Goal: Information Seeking & Learning: Learn about a topic

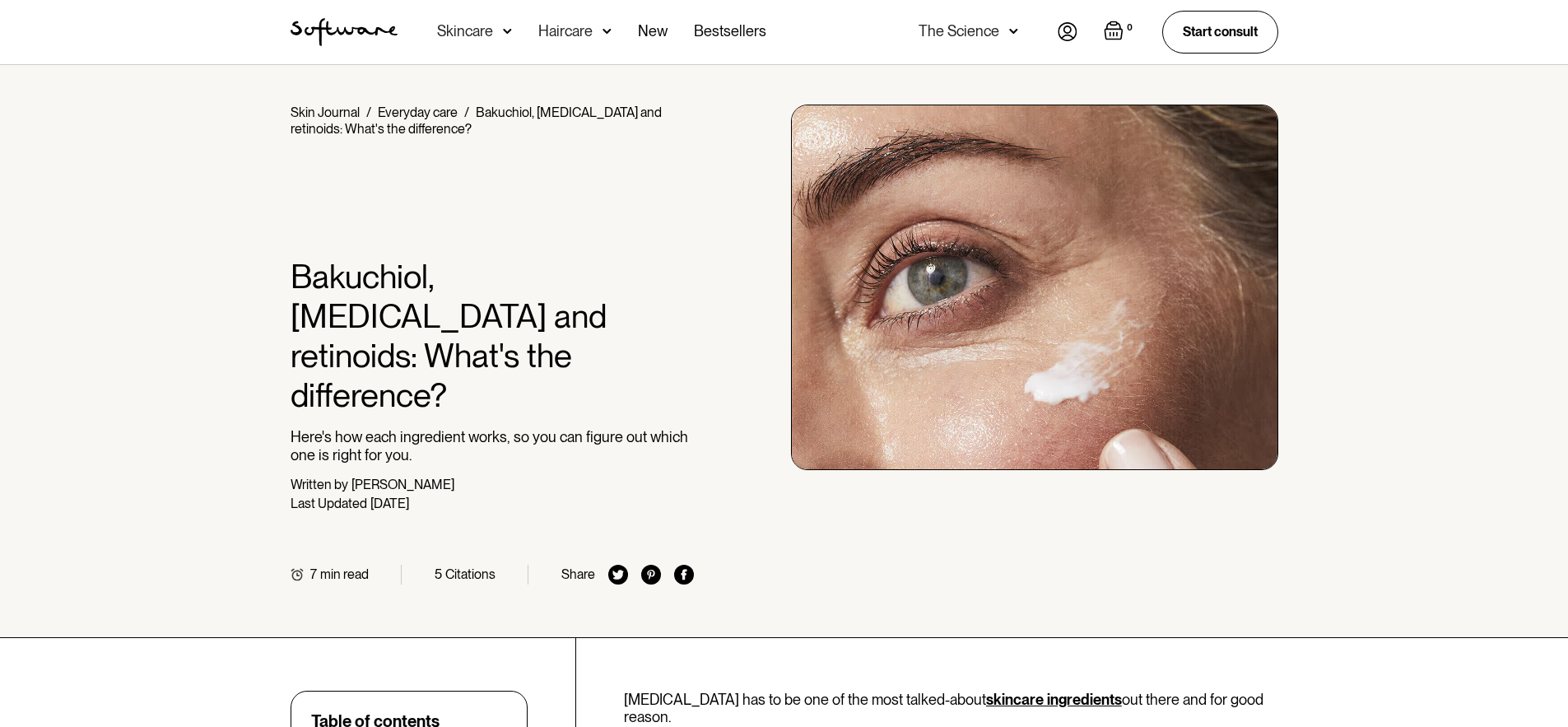
click at [476, 29] on div "Skincare" at bounding box center [464, 31] width 56 height 16
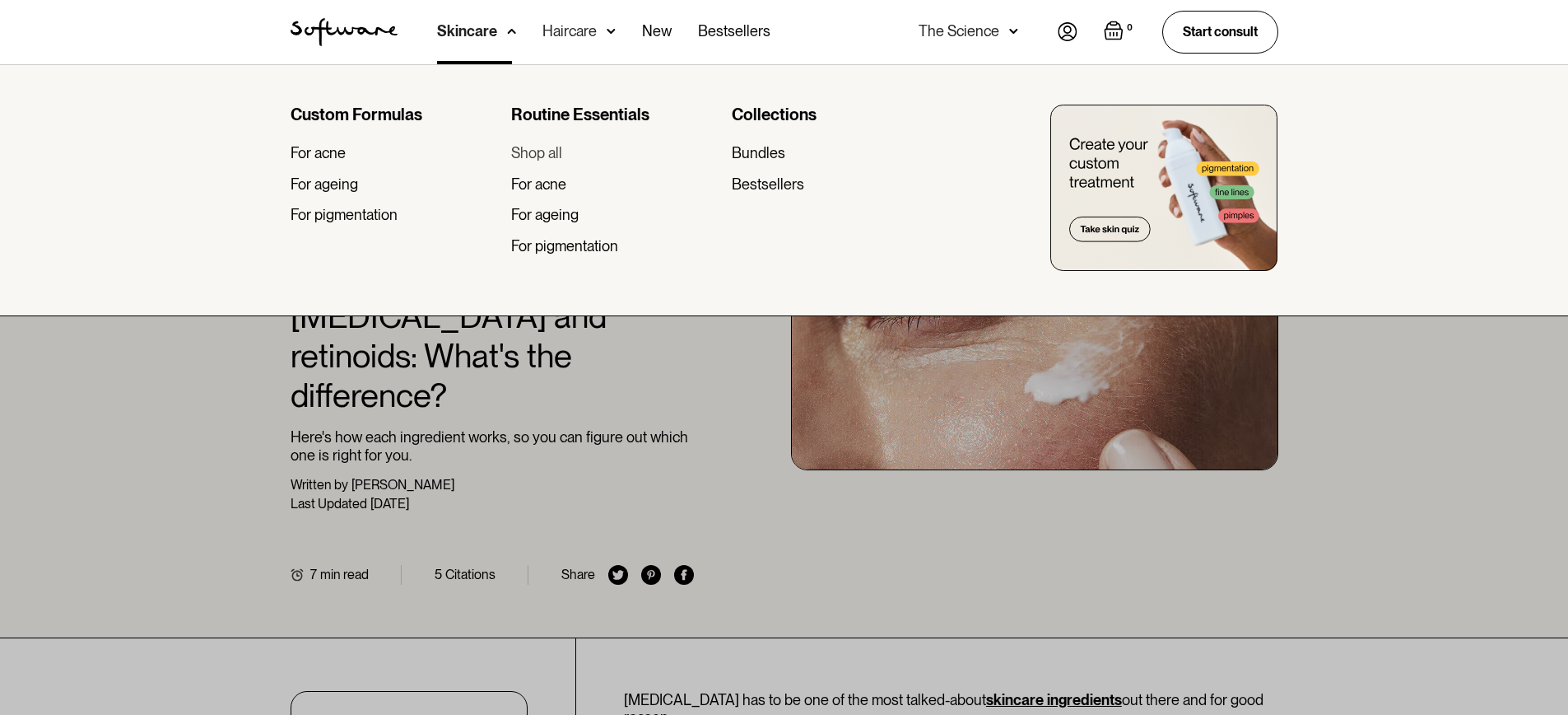
click at [562, 154] on div "Shop all" at bounding box center [536, 153] width 51 height 18
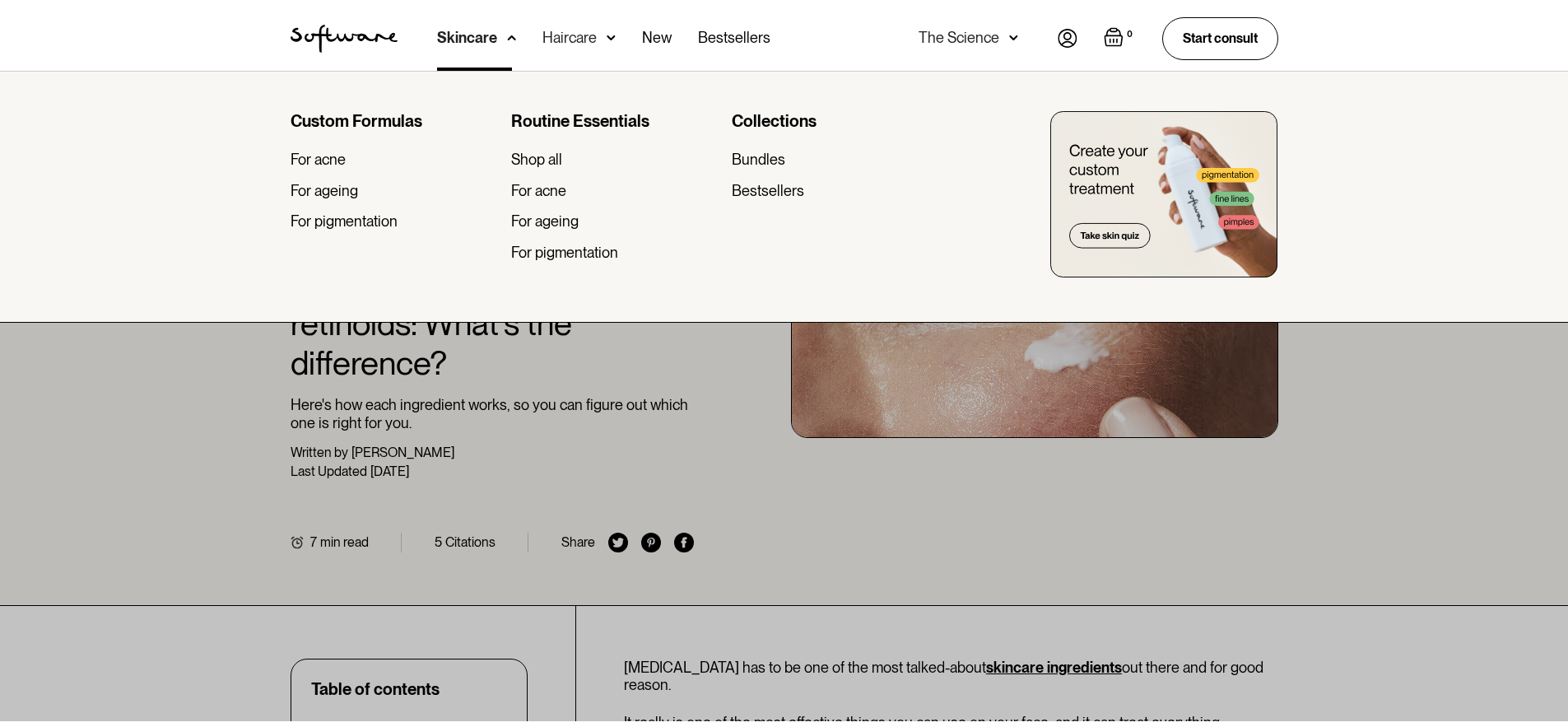
scroll to position [64, 0]
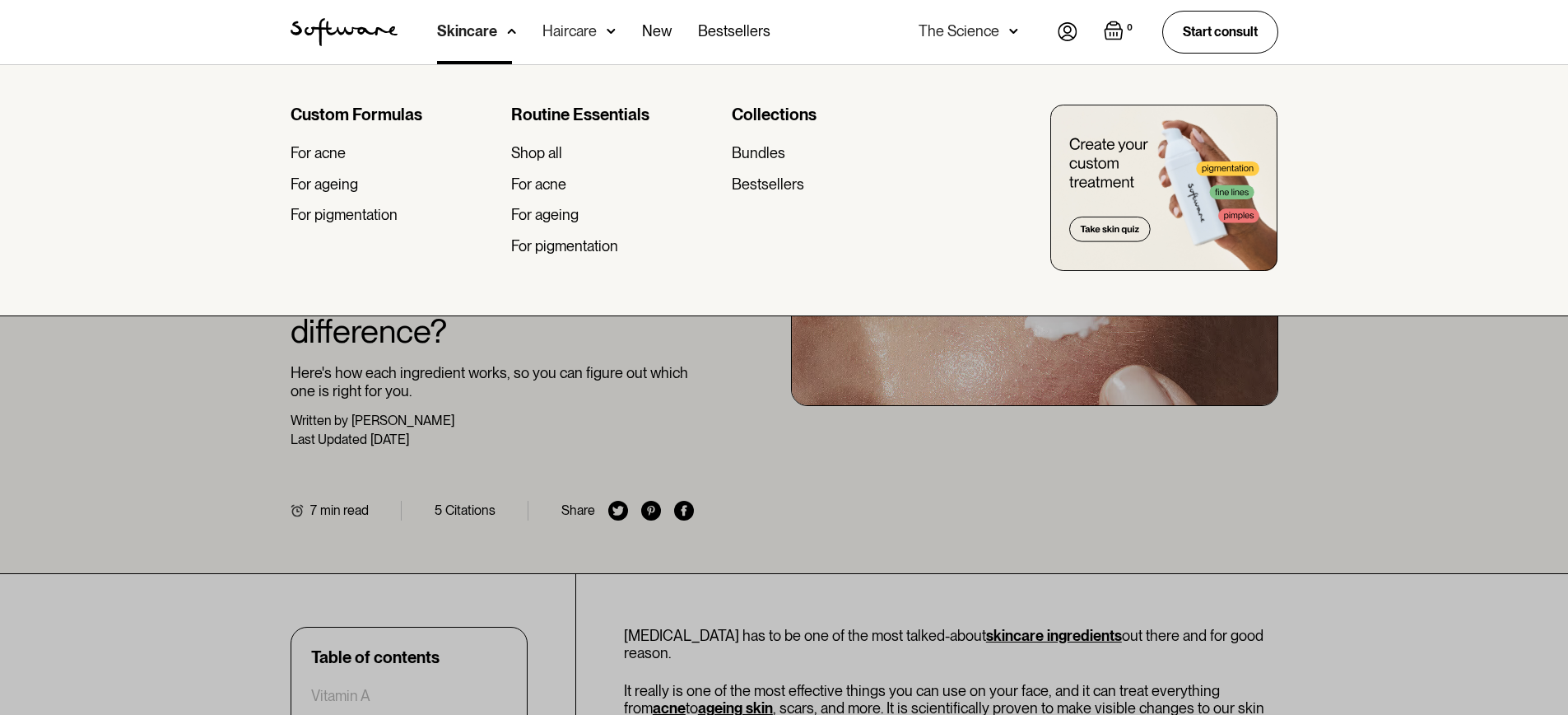
click at [134, 520] on div at bounding box center [784, 421] width 1568 height 715
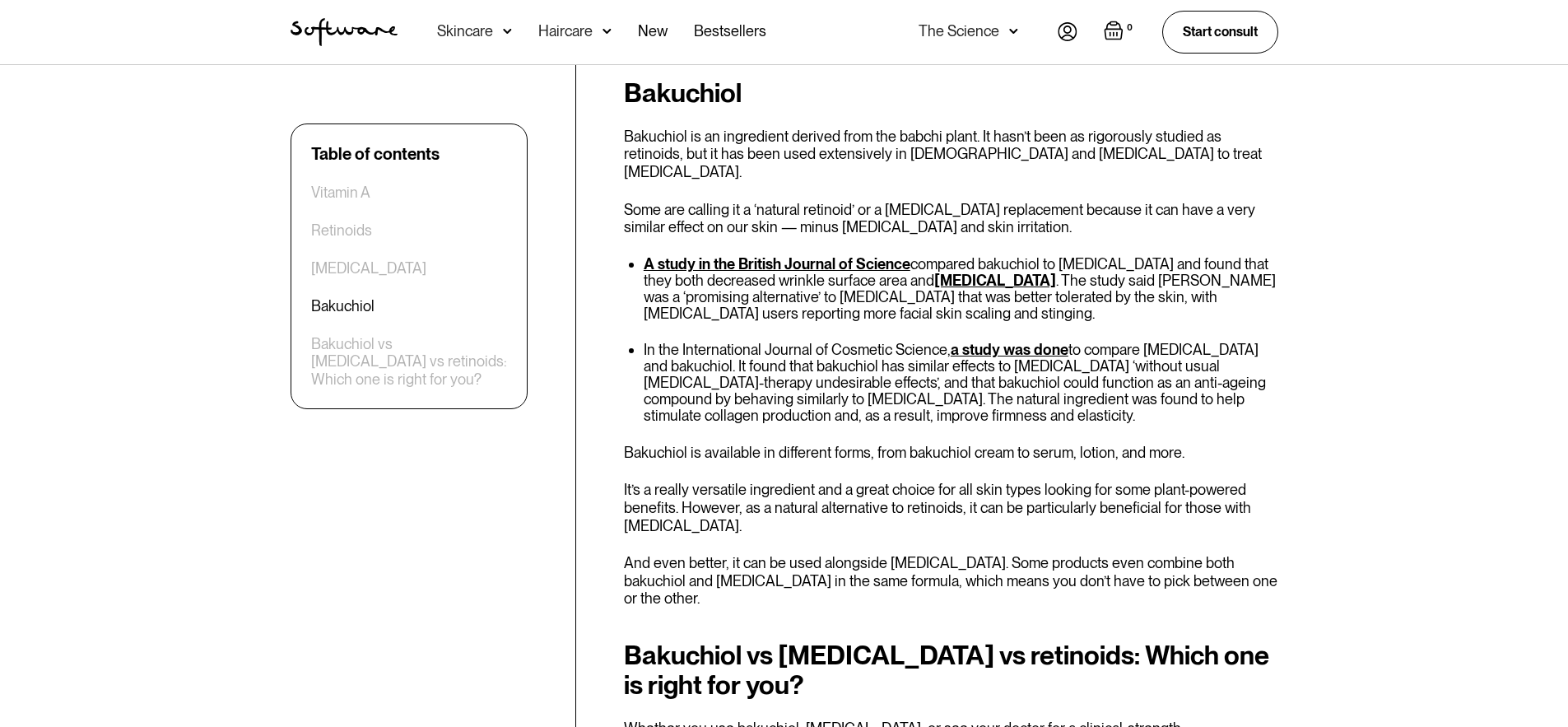
scroll to position [2794, 0]
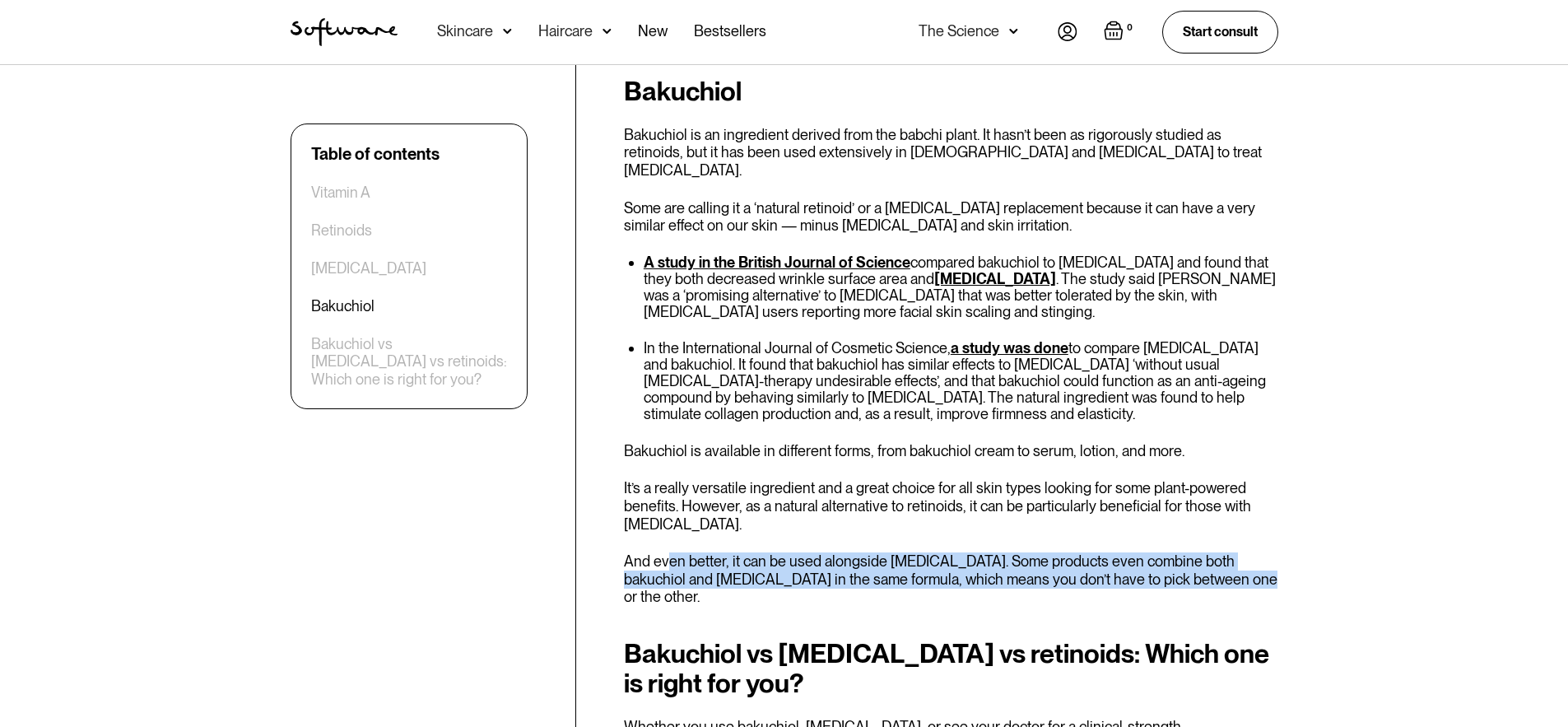
drag, startPoint x: 670, startPoint y: 401, endPoint x: 1195, endPoint y: 424, distance: 525.5
click at [1195, 552] on p "And even better, it can be used alongside [MEDICAL_DATA]. Some products even co…" at bounding box center [950, 579] width 654 height 54
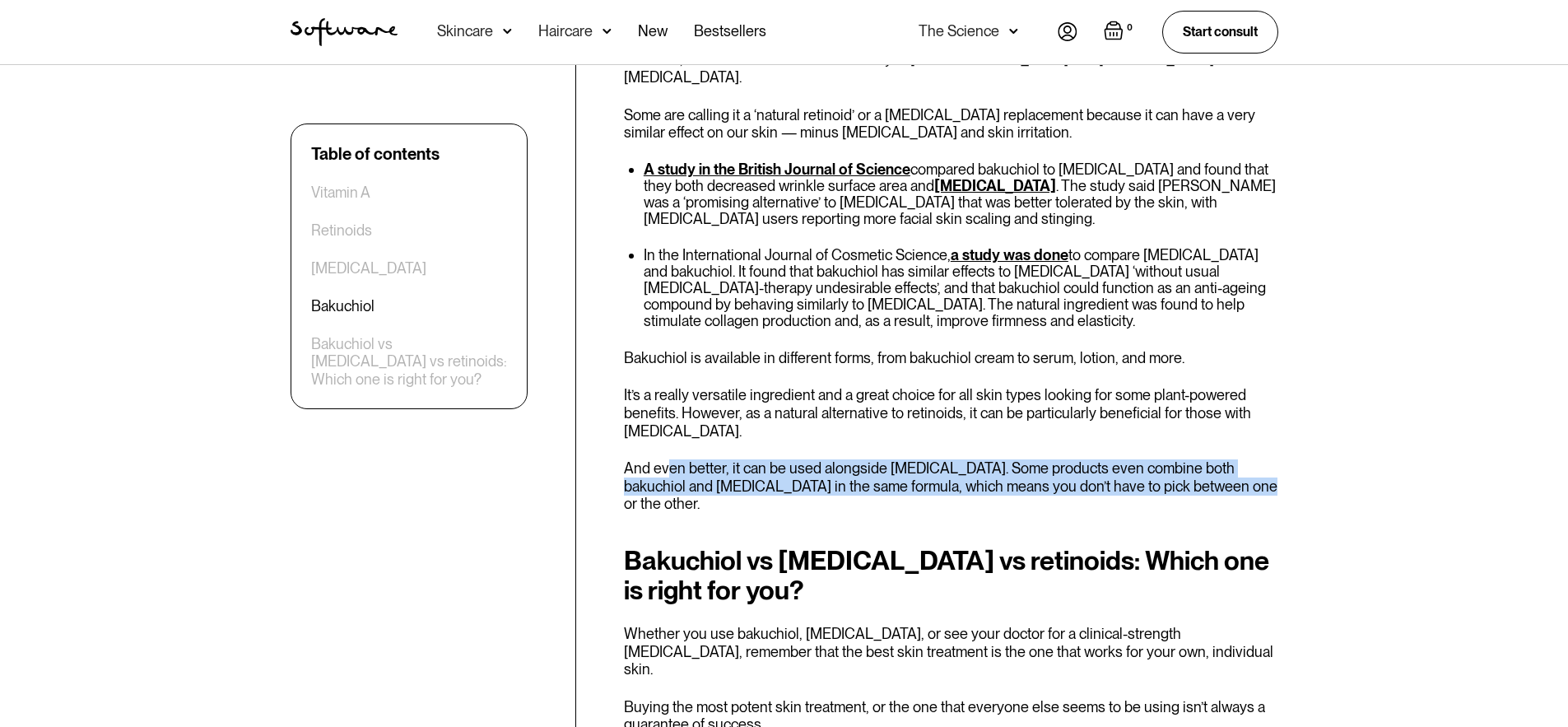
scroll to position [2909, 0]
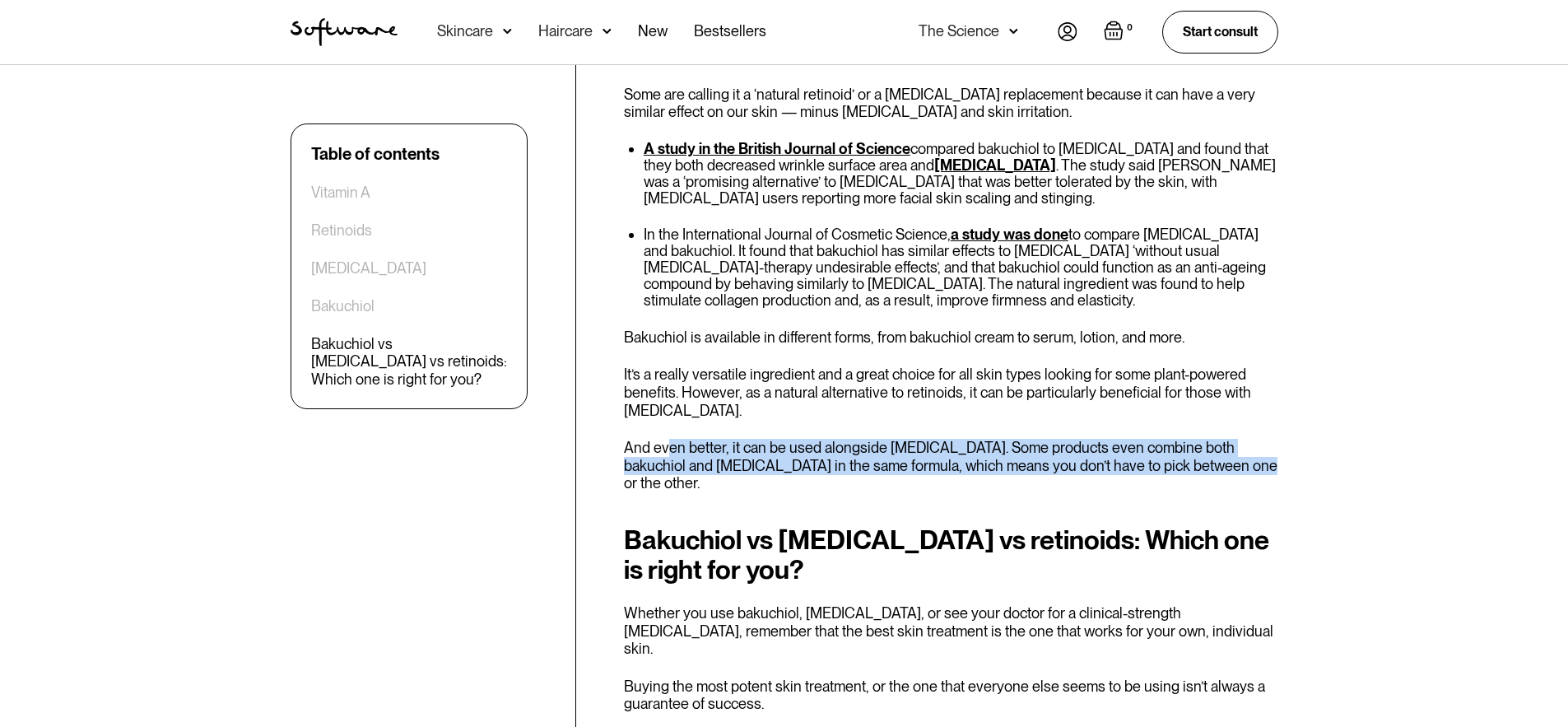
drag, startPoint x: 636, startPoint y: 433, endPoint x: 1212, endPoint y: 620, distance: 605.6
